Goal: Information Seeking & Learning: Learn about a topic

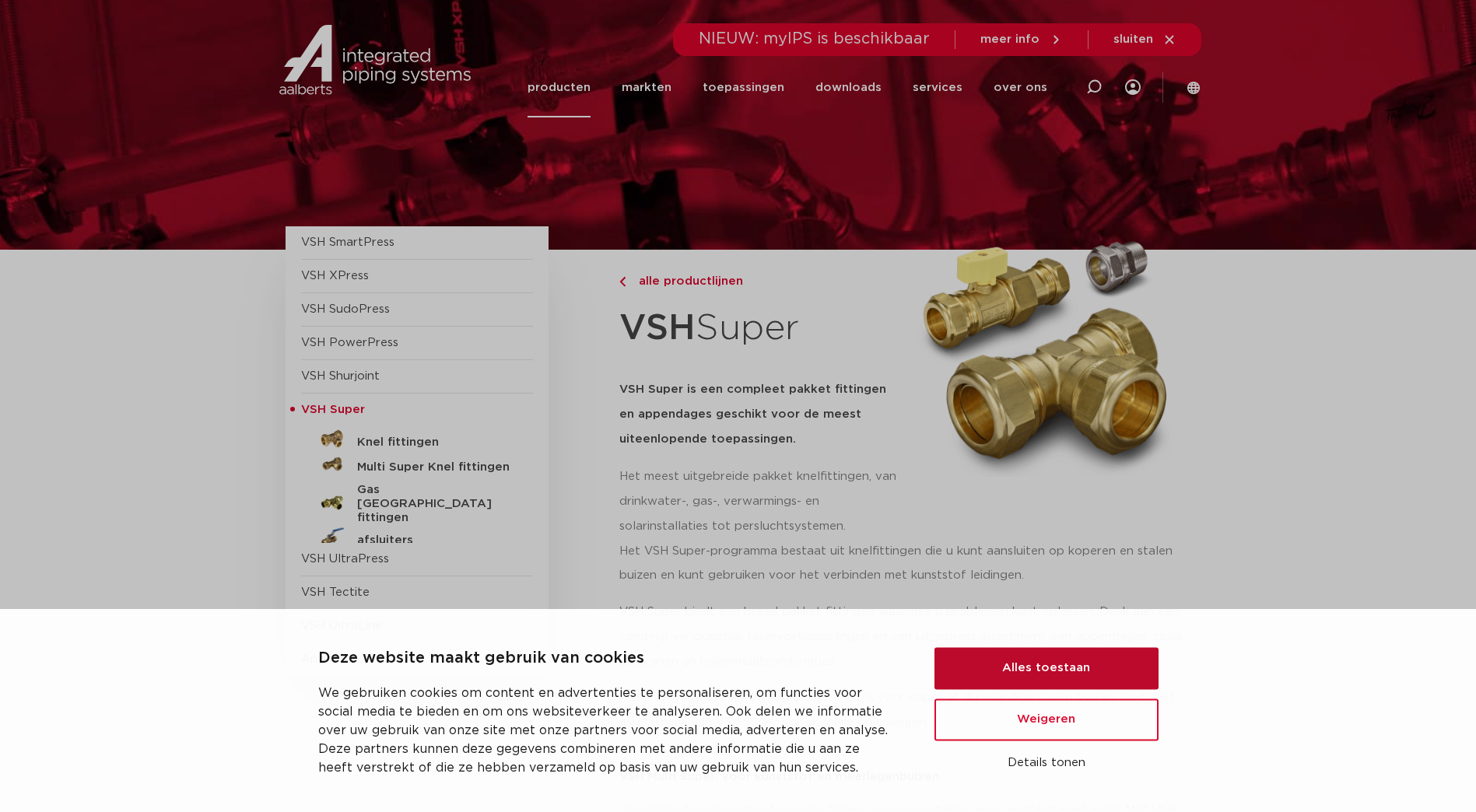
click at [1082, 665] on button "Alles toestaan" at bounding box center [1046, 666] width 224 height 42
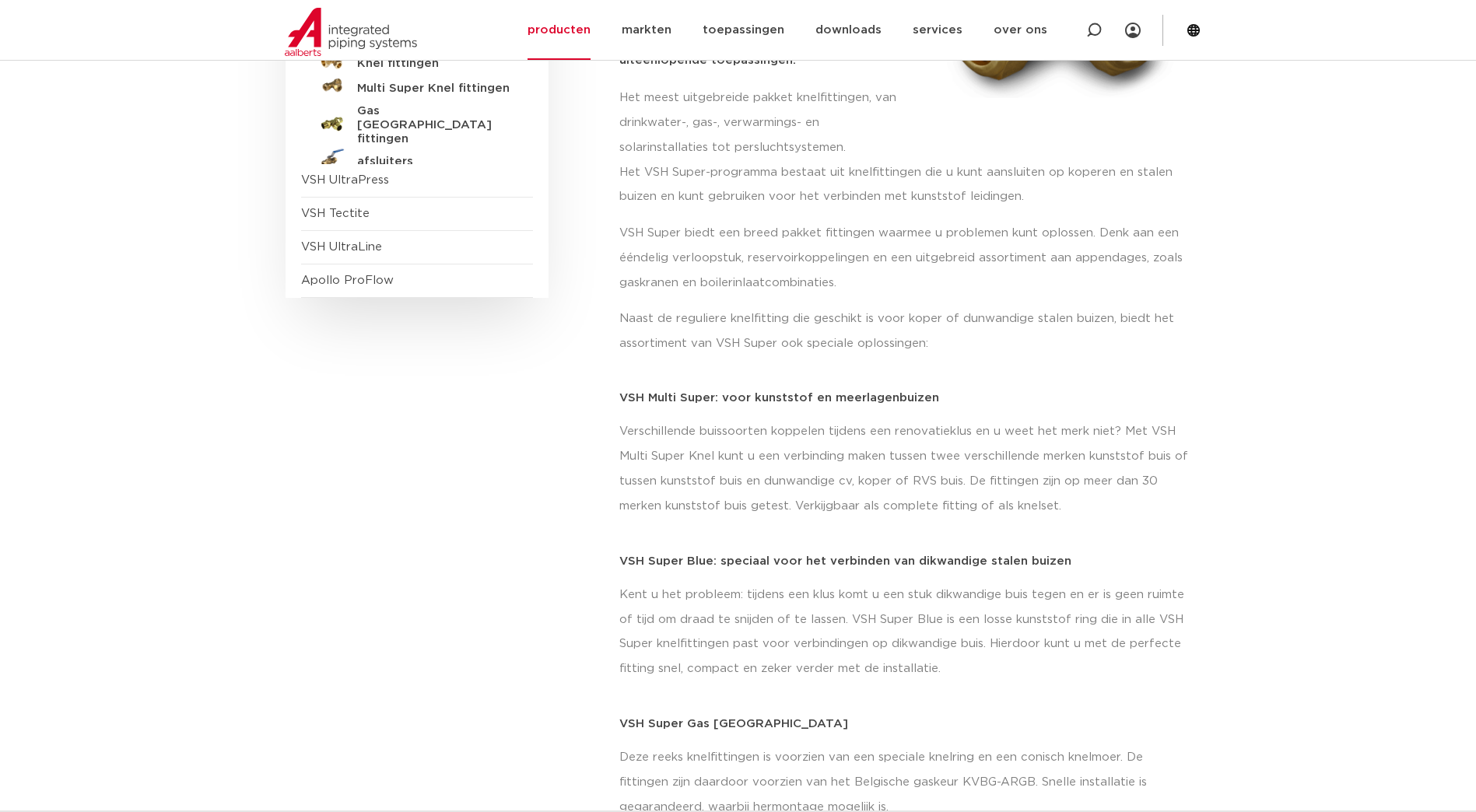
scroll to position [155, 0]
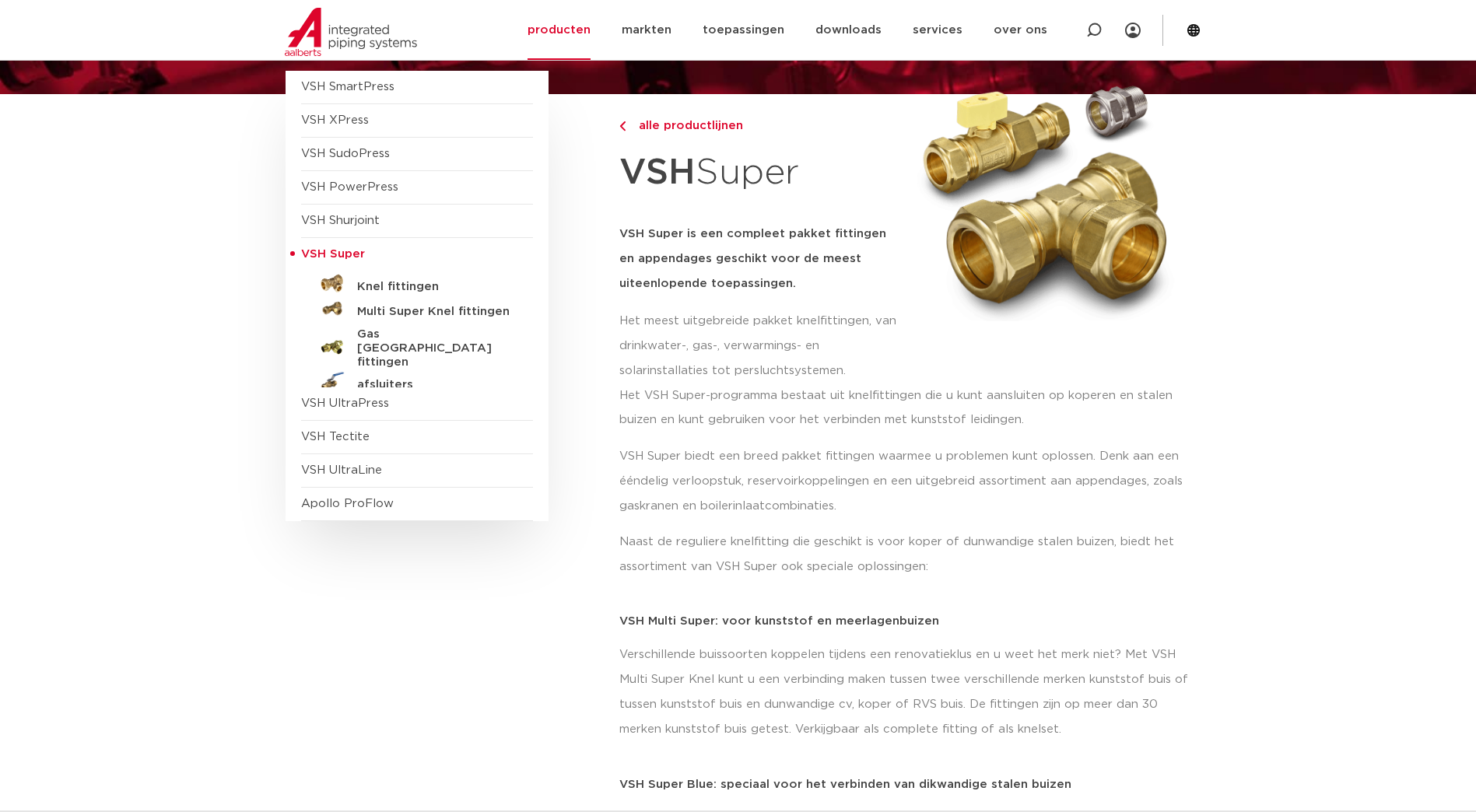
drag, startPoint x: 343, startPoint y: 502, endPoint x: 962, endPoint y: 643, distance: 634.9
click at [343, 502] on span "Apollo ProFlow" at bounding box center [348, 504] width 92 height 12
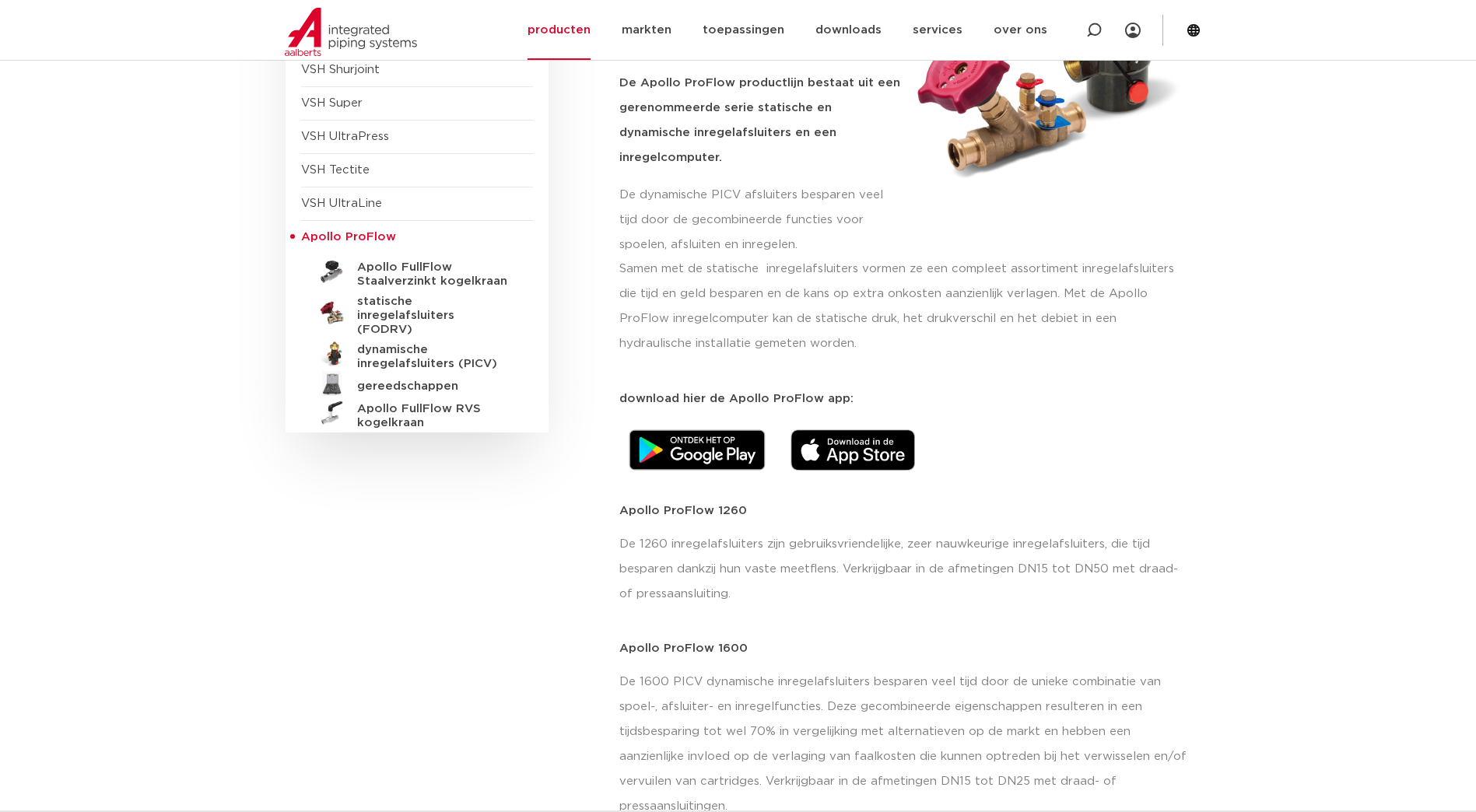
scroll to position [78, 0]
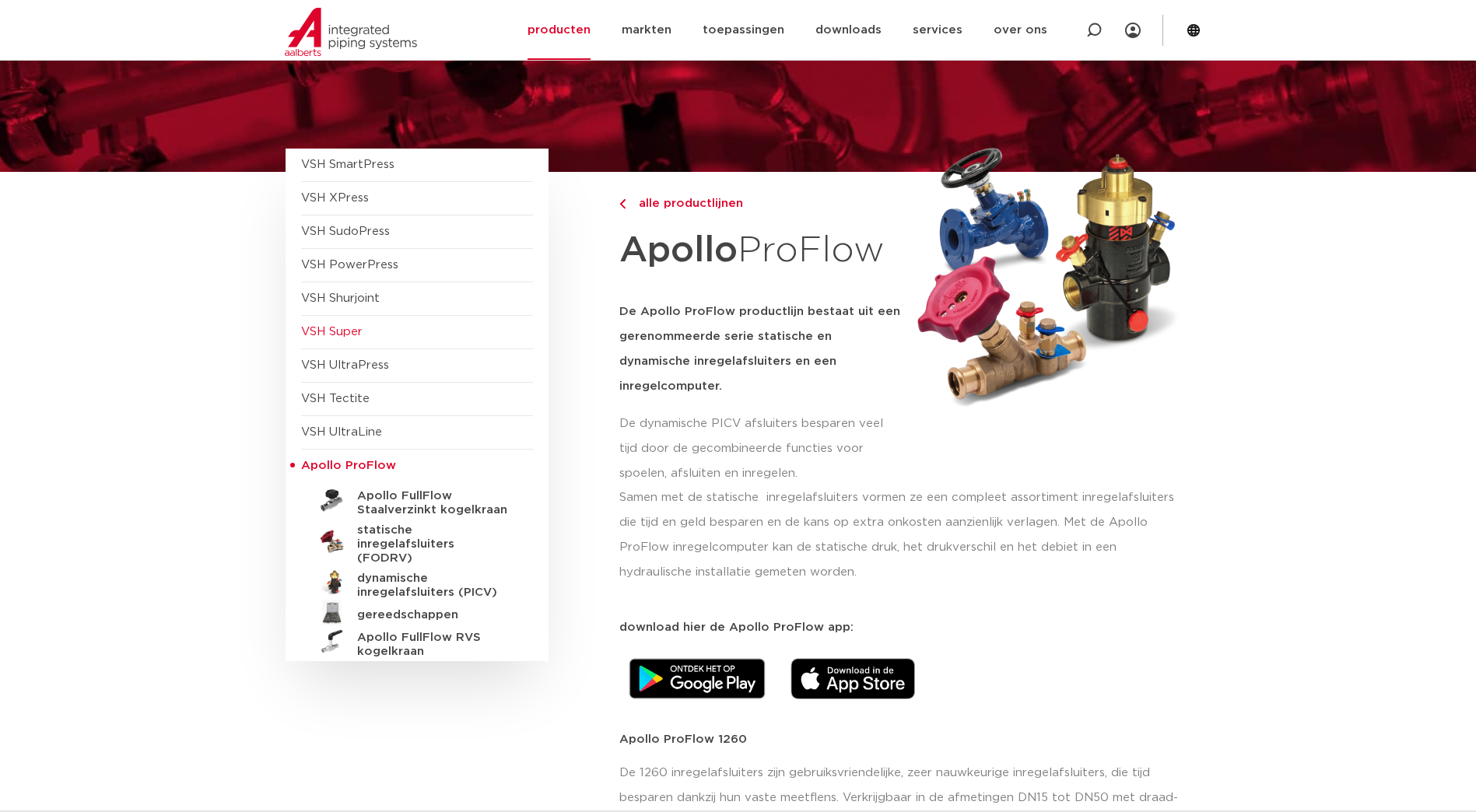
click at [335, 328] on span "VSH Super" at bounding box center [332, 332] width 62 height 12
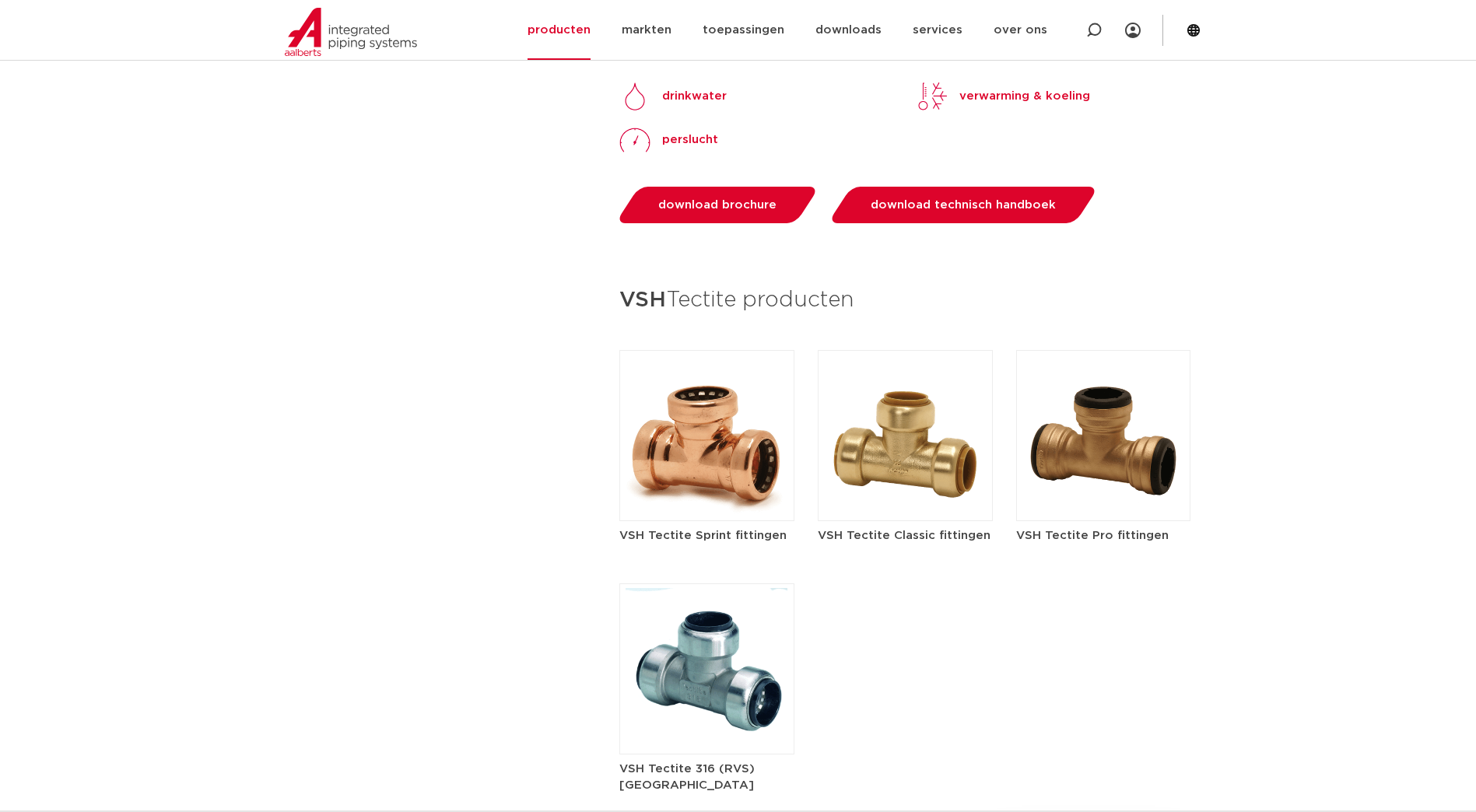
scroll to position [1634, 0]
click at [698, 667] on img at bounding box center [707, 668] width 175 height 171
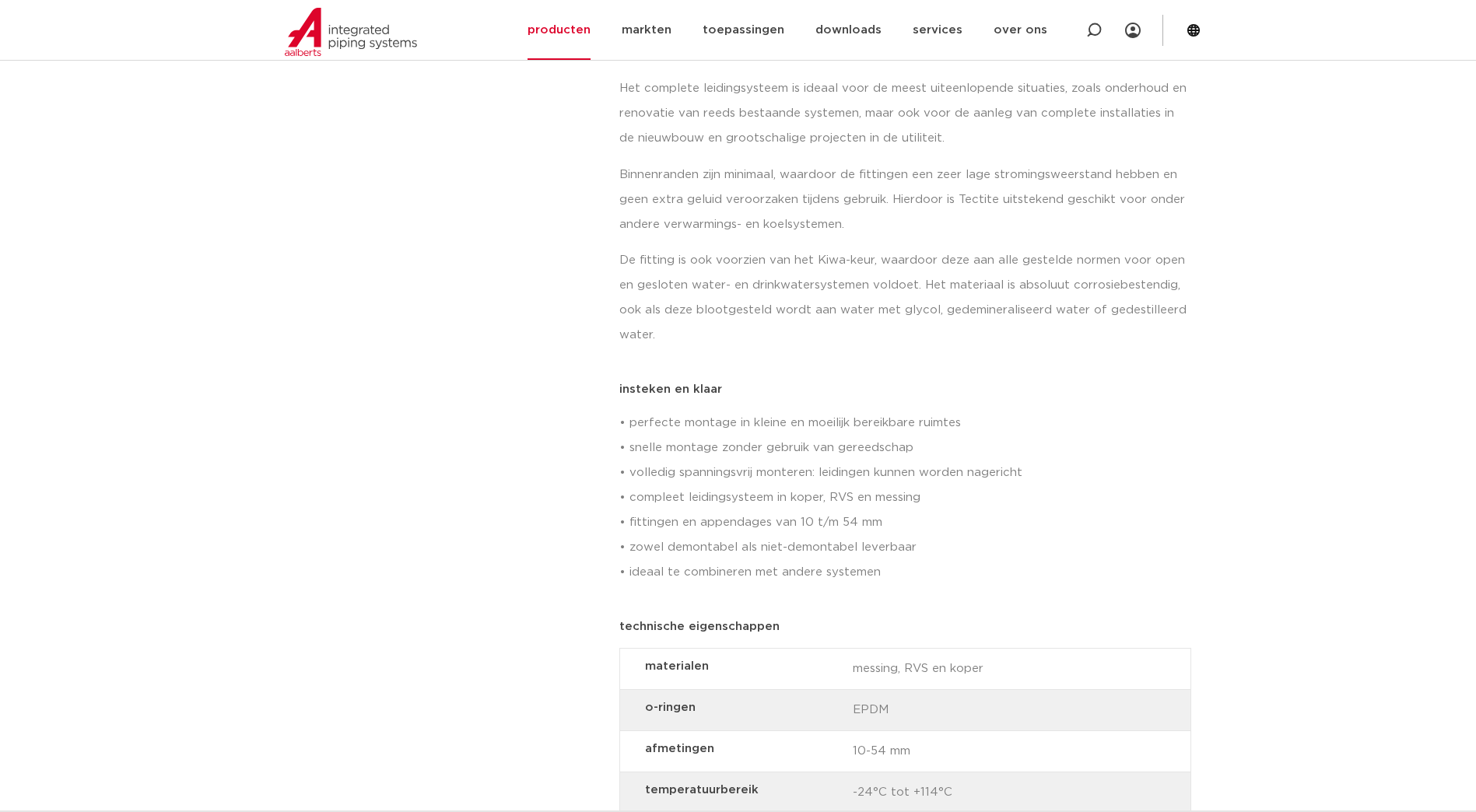
scroll to position [311, 0]
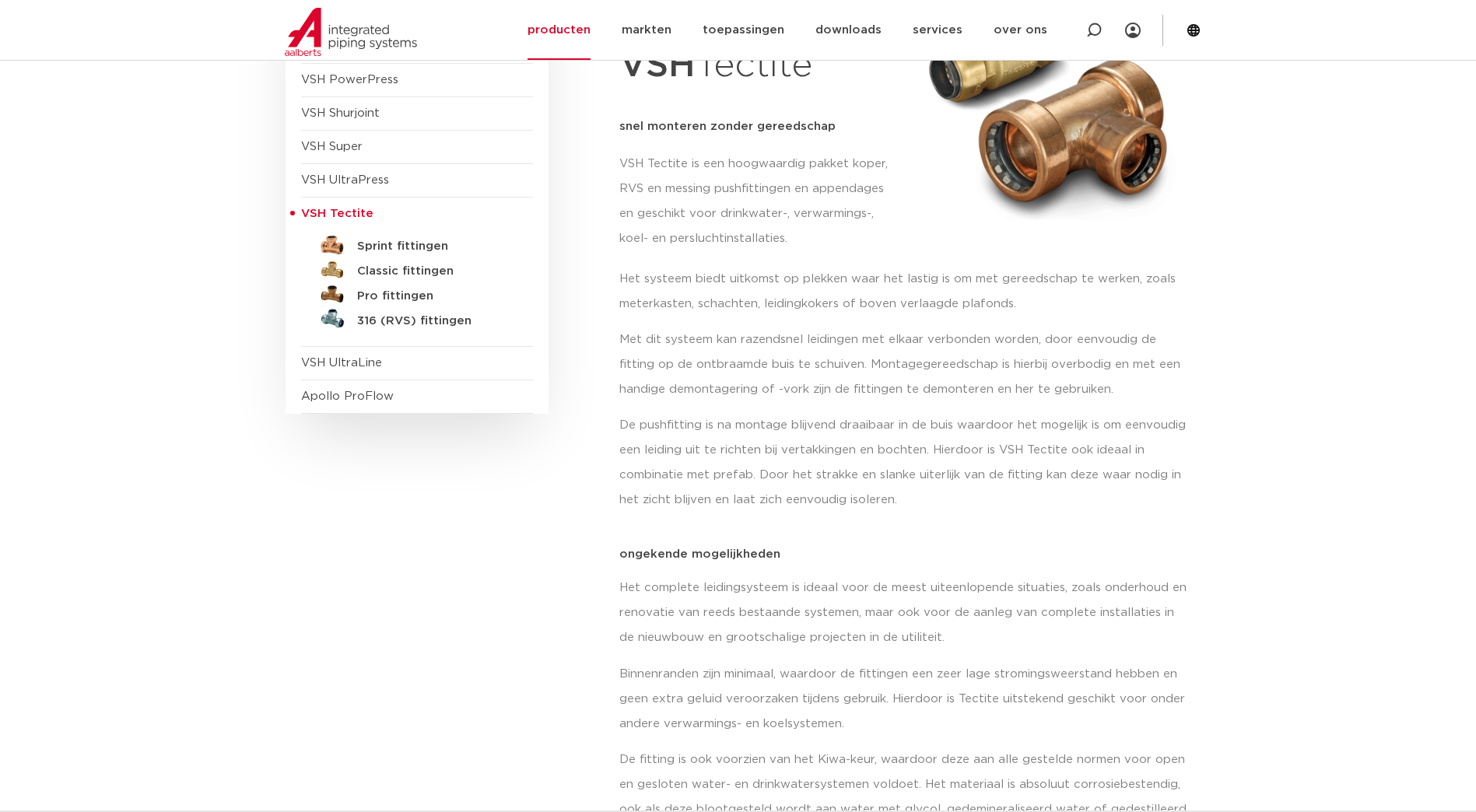
scroll to position [0, 0]
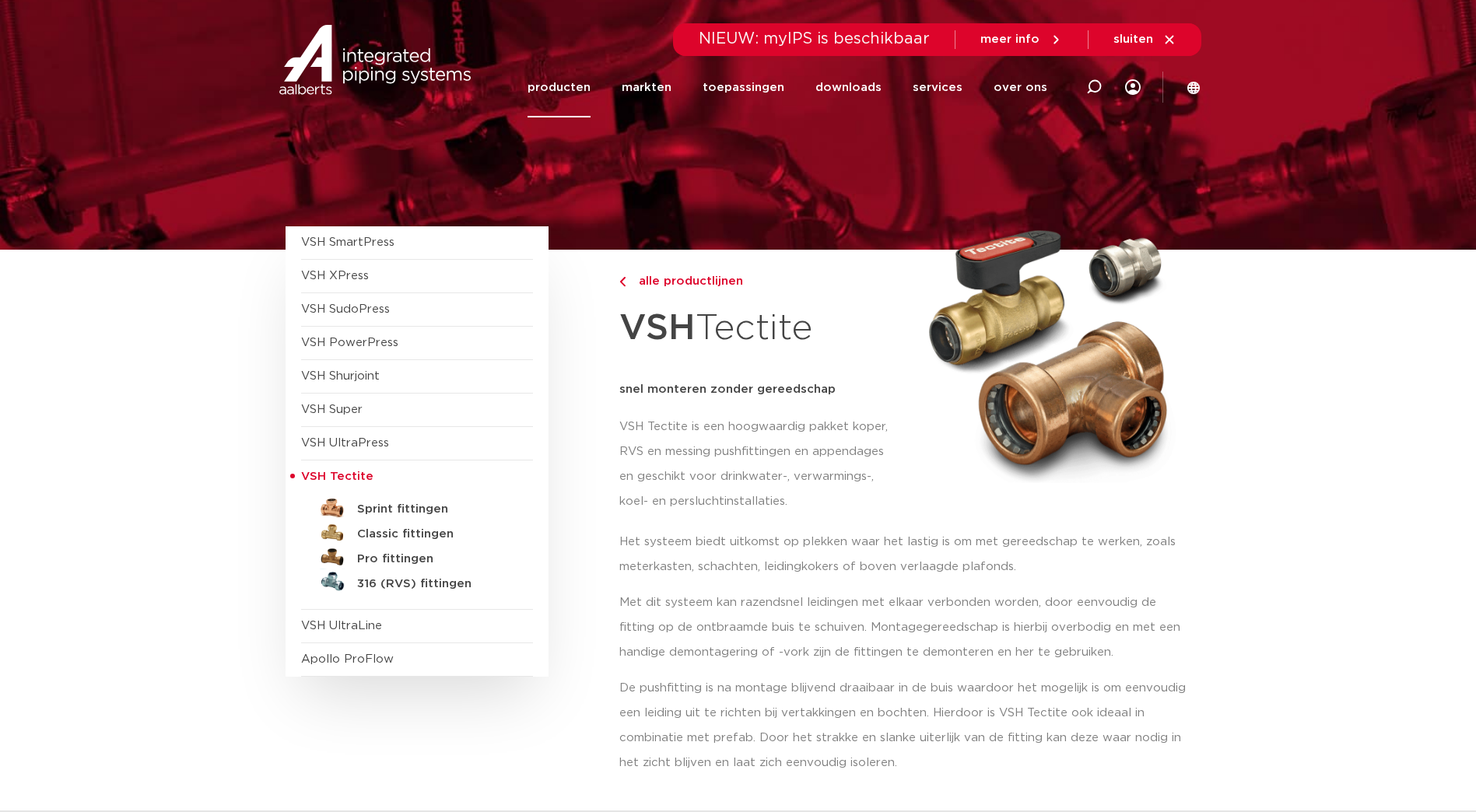
click at [1152, 35] on span "sluiten" at bounding box center [1133, 39] width 39 height 12
